Goal: Information Seeking & Learning: Learn about a topic

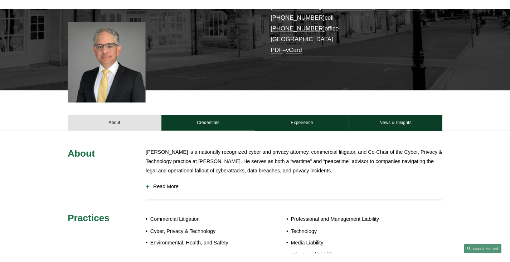
scroll to position [251, 0]
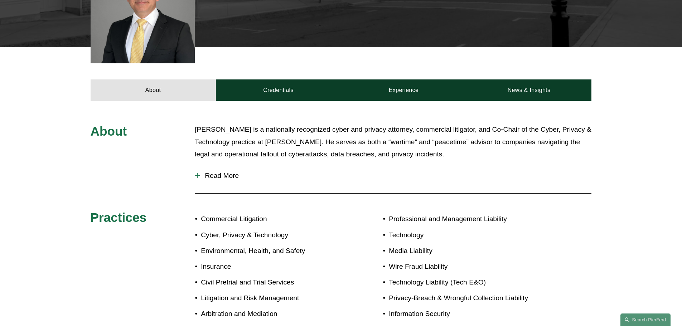
click at [208, 175] on span "Read More" at bounding box center [396, 176] width 392 height 8
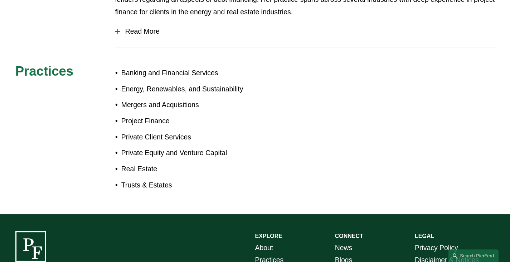
scroll to position [373, 0]
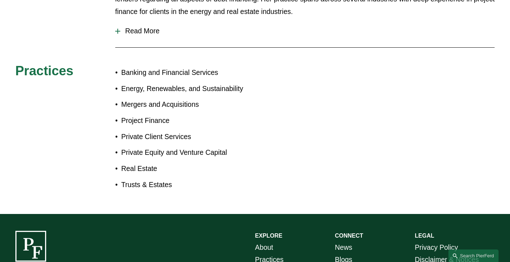
click at [418, 33] on div "Read More Corporate borrowers and lenders of all sizes, including national and …" at bounding box center [304, 31] width 379 height 21
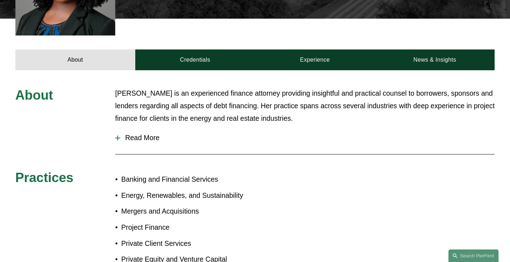
scroll to position [267, 0]
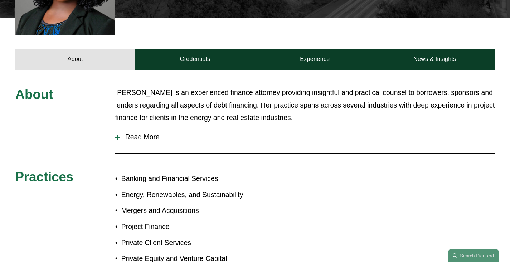
click at [145, 133] on span "Read More" at bounding box center [307, 137] width 374 height 8
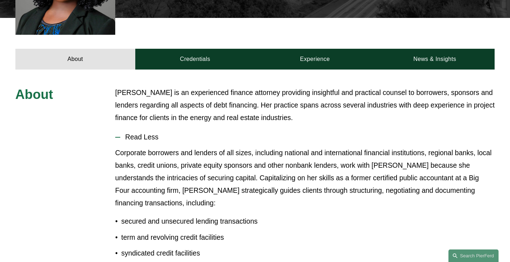
click at [146, 133] on span "Read Less" at bounding box center [307, 137] width 374 height 8
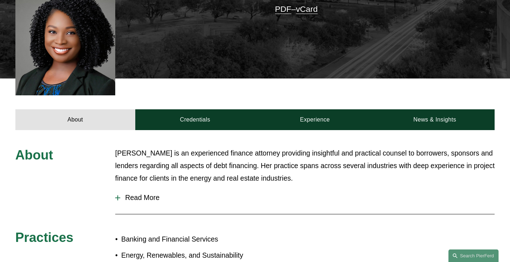
scroll to position [206, 0]
